Goal: Information Seeking & Learning: Find specific fact

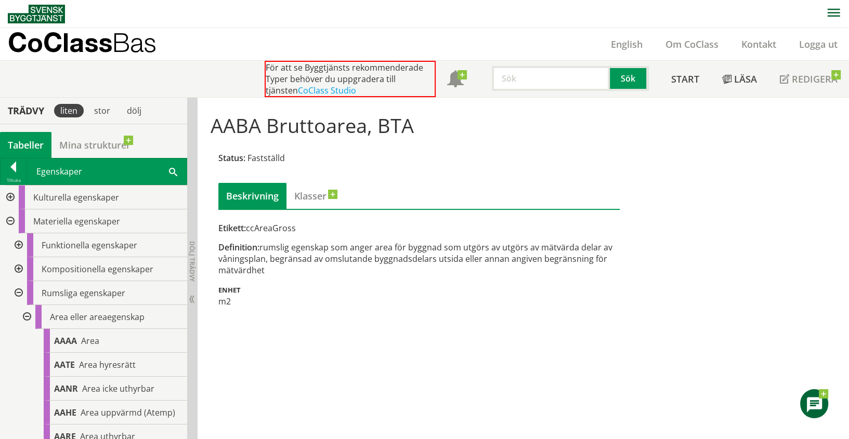
click at [515, 80] on input "text" at bounding box center [551, 78] width 118 height 25
click at [631, 77] on button "Sök" at bounding box center [629, 78] width 38 height 25
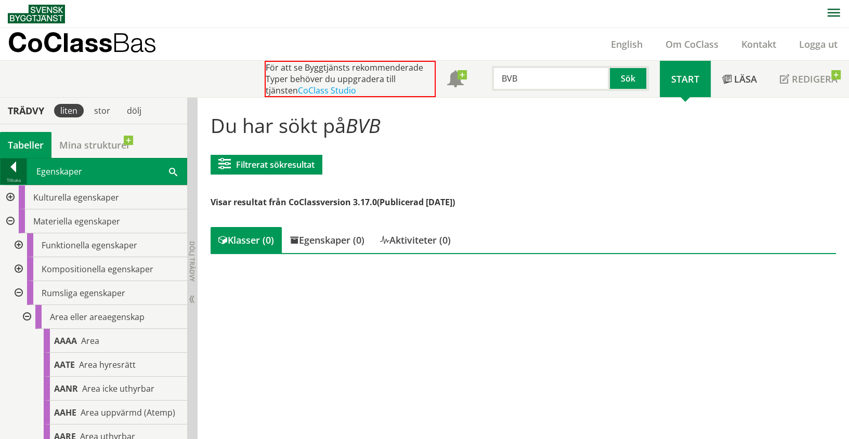
click at [9, 163] on div at bounding box center [14, 169] width 26 height 15
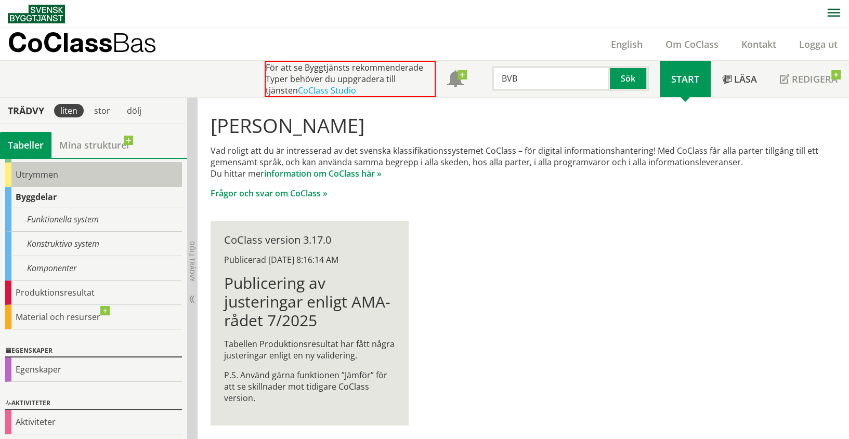
scroll to position [98, 0]
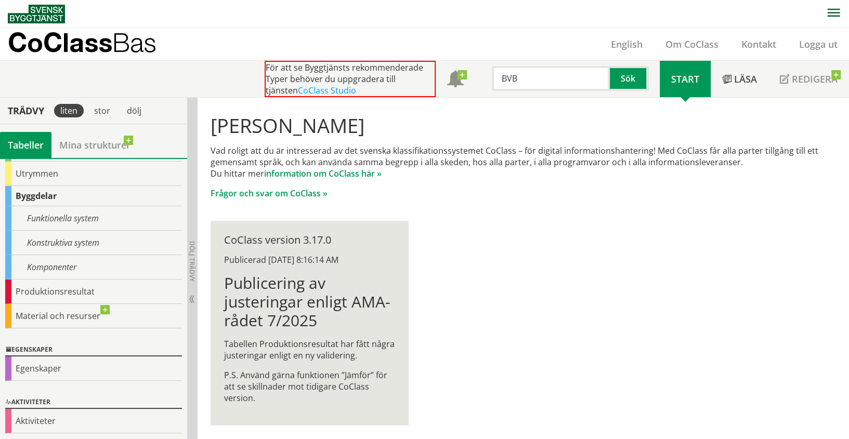
drag, startPoint x: 507, startPoint y: 79, endPoint x: 533, endPoint y: 77, distance: 26.0
click at [533, 77] on input "BVB" at bounding box center [551, 78] width 118 height 25
click at [524, 75] on input "BVB" at bounding box center [551, 78] width 118 height 25
click at [577, 78] on input "BVB" at bounding box center [551, 78] width 118 height 25
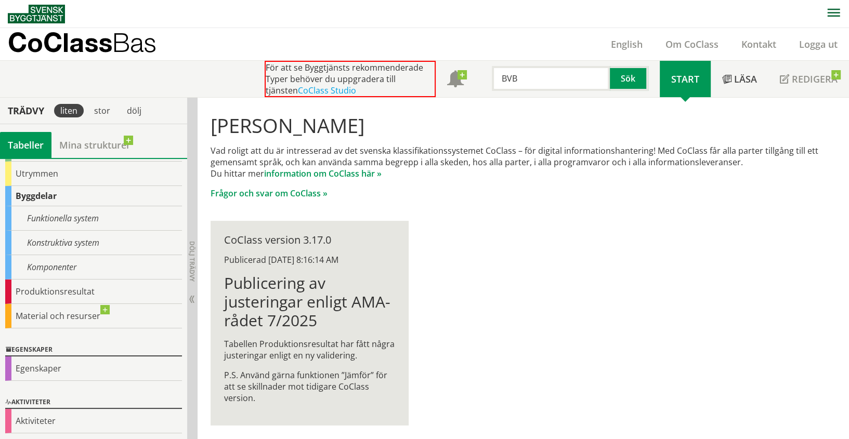
click at [576, 78] on input "BVB" at bounding box center [551, 78] width 118 height 25
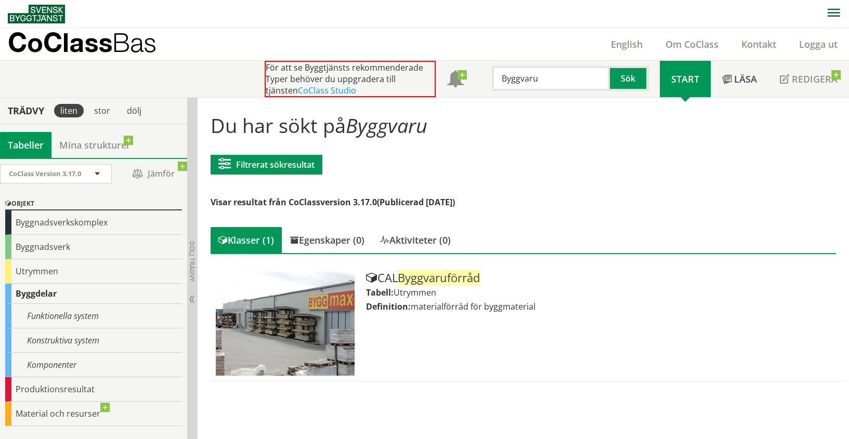
click at [536, 77] on input "Byggvaru" at bounding box center [551, 78] width 118 height 25
drag, startPoint x: 536, startPoint y: 77, endPoint x: 444, endPoint y: 71, distance: 91.7
click at [444, 71] on div "För att se Byggtjänsts rekommenderade Typer behöver du uppgradera till tjänsten…" at bounding box center [462, 79] width 395 height 36
type input "hvac"
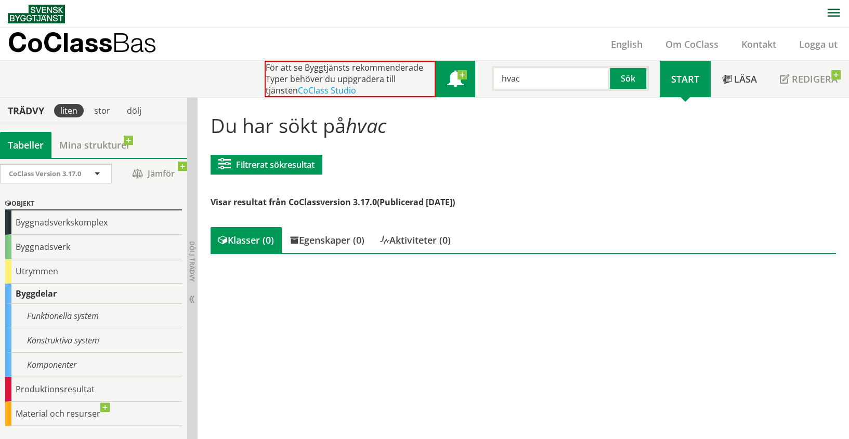
drag, startPoint x: 528, startPoint y: 79, endPoint x: 464, endPoint y: 81, distance: 64.0
click at [464, 81] on div "För att se Byggtjänsts rekommenderade Typer behöver du uppgradera till tjänsten…" at bounding box center [462, 79] width 395 height 36
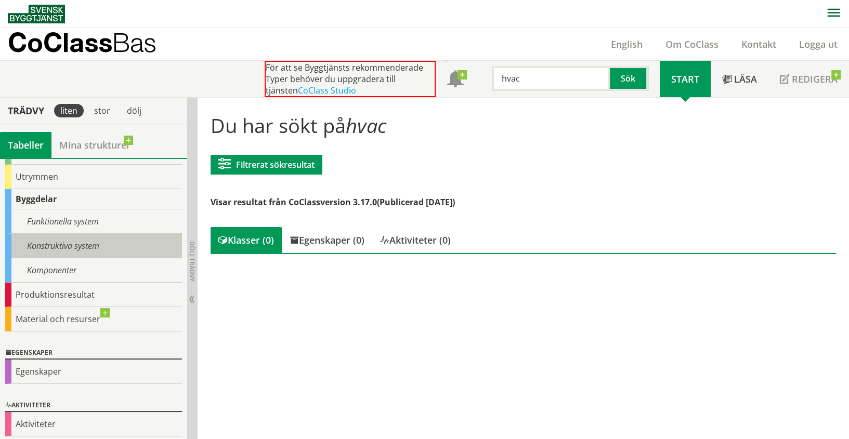
scroll to position [97, 0]
